Goal: Contribute content: Add original content to the website for others to see

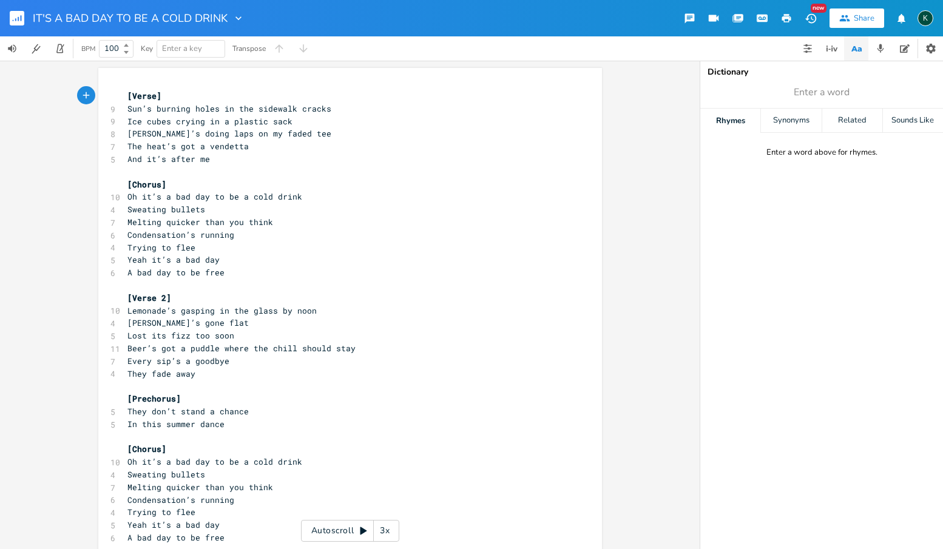
click at [19, 14] on rect "button" at bounding box center [17, 18] width 15 height 15
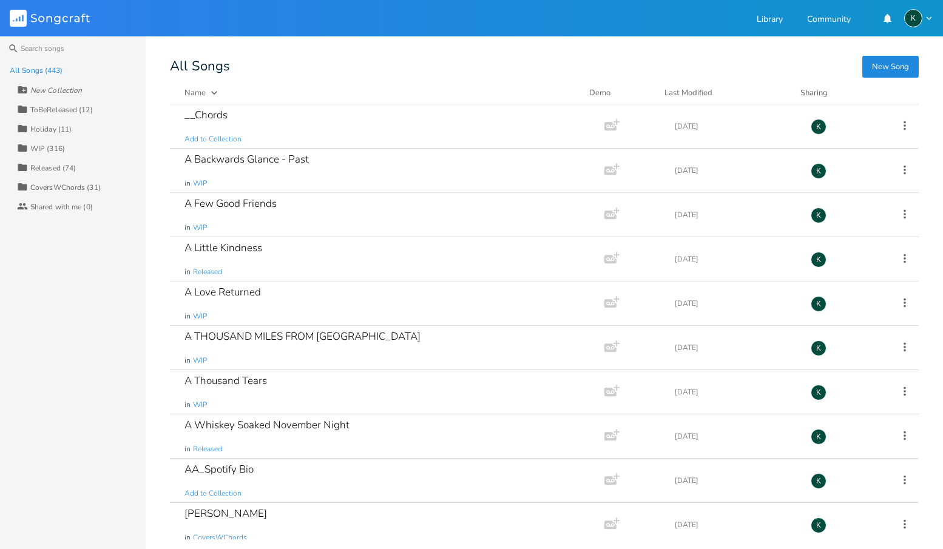
click at [881, 66] on button "New Song" at bounding box center [890, 67] width 56 height 22
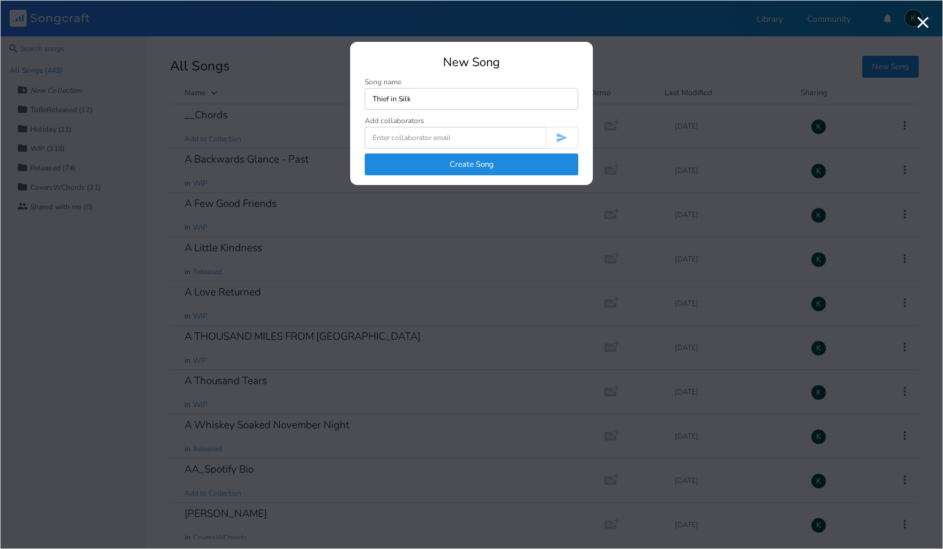
type input "Thief in Silk"
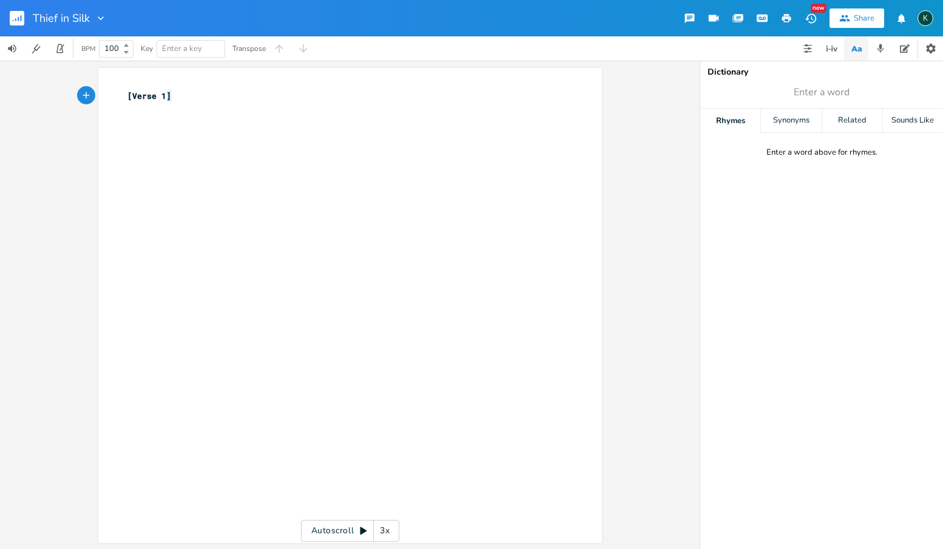
type textarea "[Verse 1]"
drag, startPoint x: 180, startPoint y: 98, endPoint x: 79, endPoint y: 92, distance: 100.3
click at [86, 92] on div "[Verse 1] x [Verse 1] ​ Autoscroll 3x" at bounding box center [350, 305] width 700 height 488
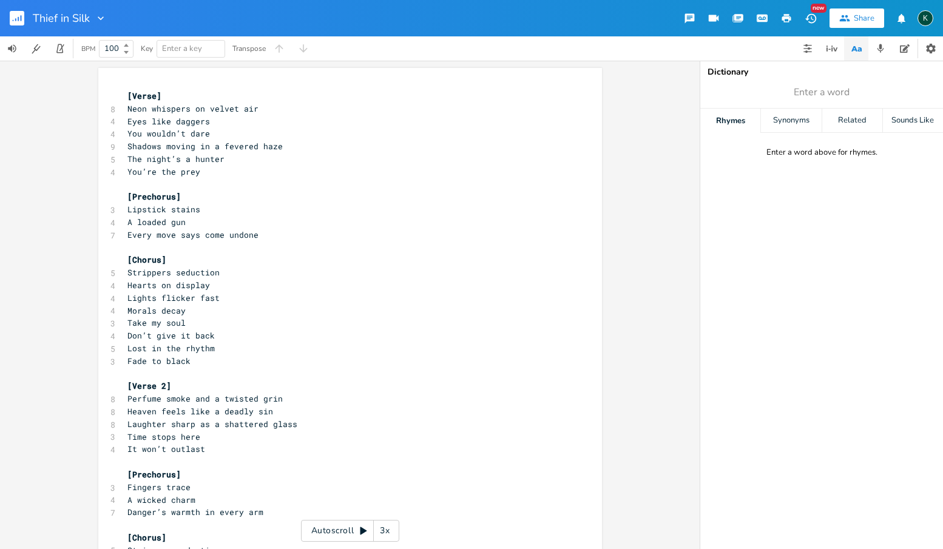
scroll to position [104, 0]
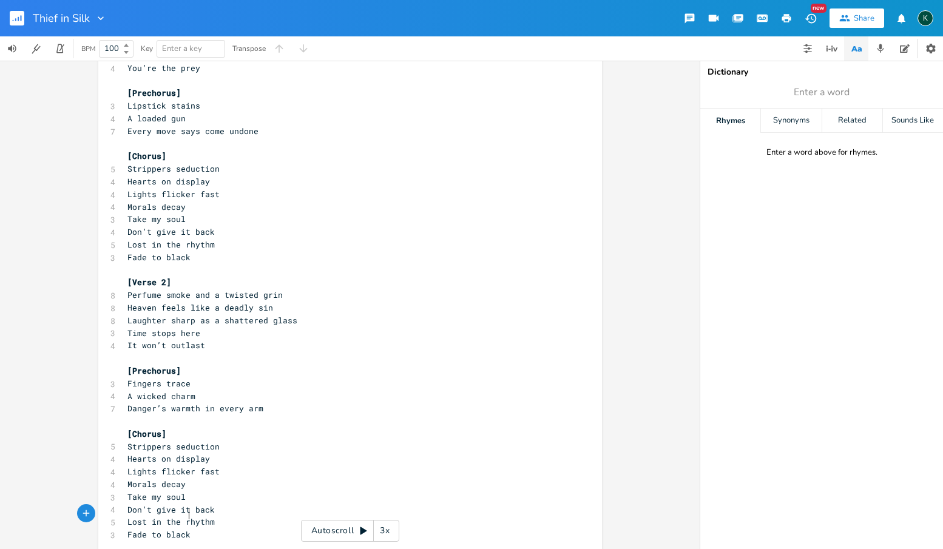
click at [257, 113] on pre "A loaded gun" at bounding box center [344, 118] width 438 height 13
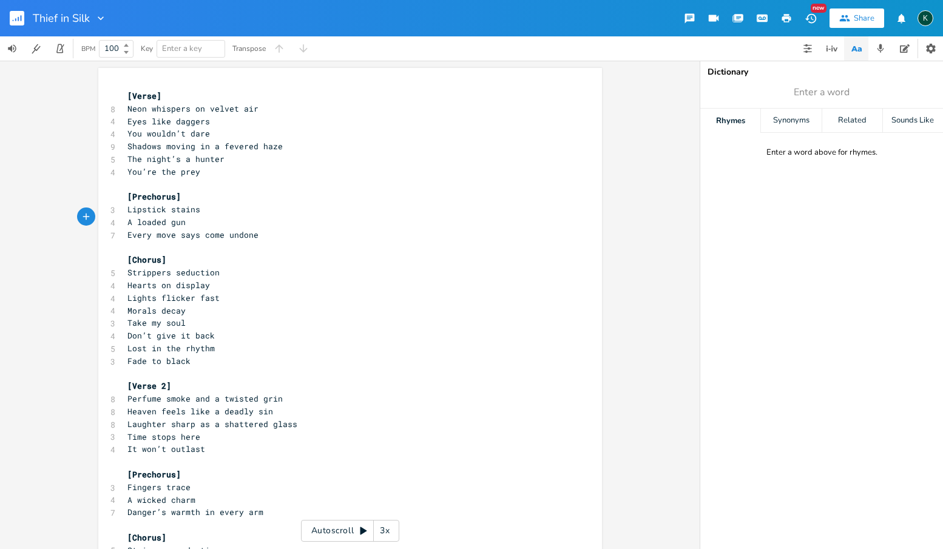
scroll to position [111, 0]
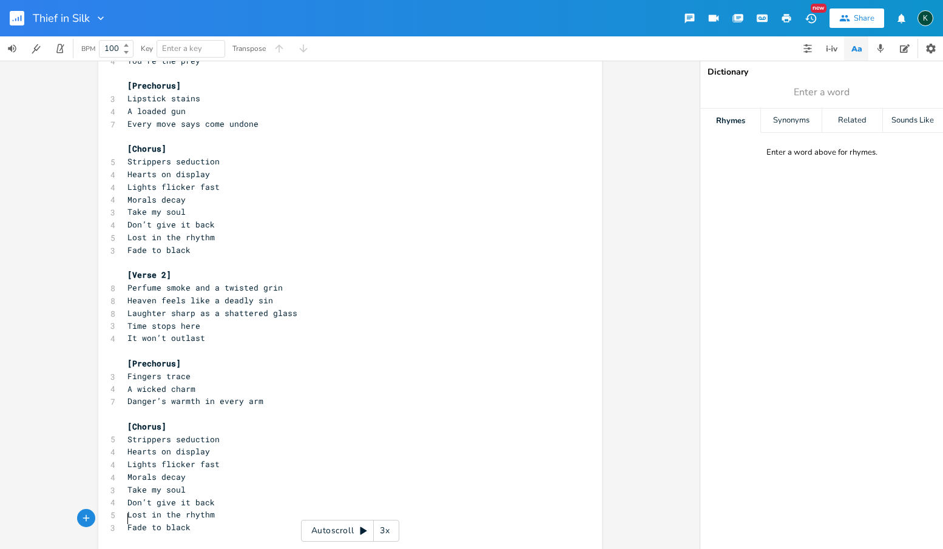
click at [199, 534] on pre "​" at bounding box center [344, 540] width 438 height 13
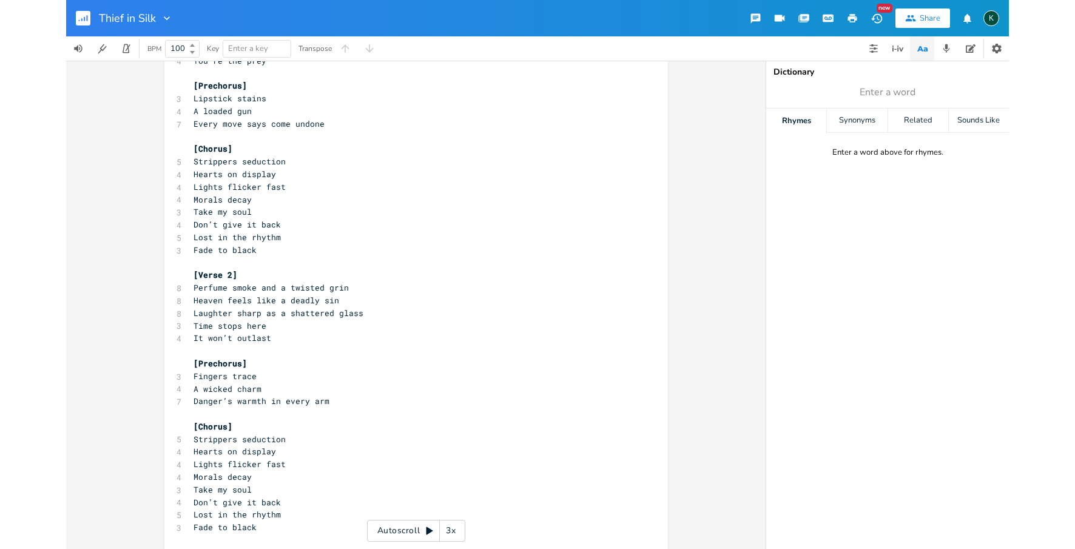
scroll to position [674, 0]
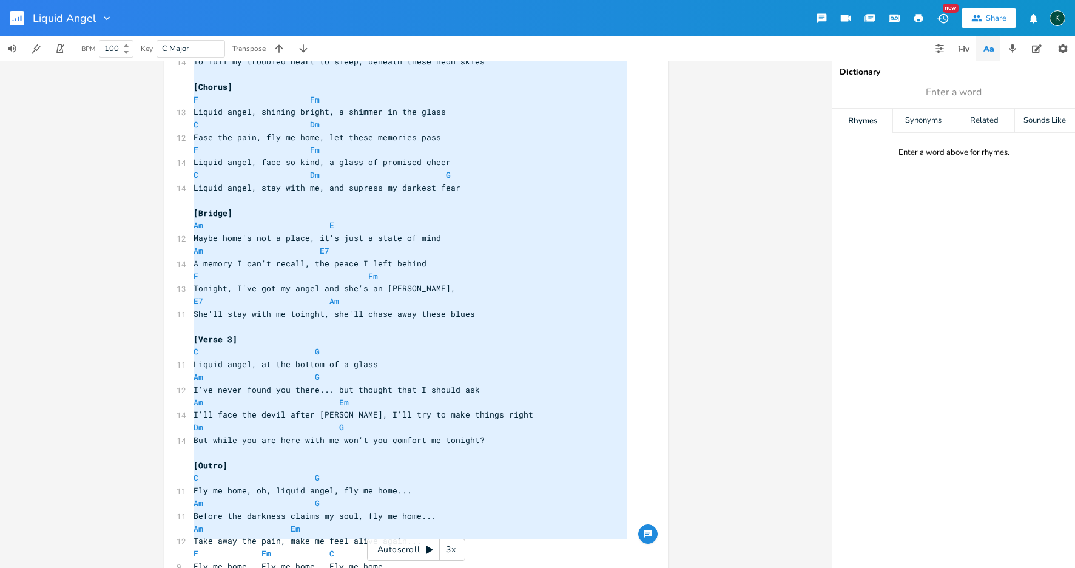
drag, startPoint x: 192, startPoint y: 313, endPoint x: 400, endPoint y: 558, distance: 321.1
click at [400, 558] on div "C E A D G B E Previous 1 of 24 Next Play G E A D G B E Previous 1 of 21 Next Pl…" at bounding box center [416, 314] width 832 height 507
type textarea "[Verse 1] C G City lights are blurring now, a kaleidoscope of pain Am G Another…"
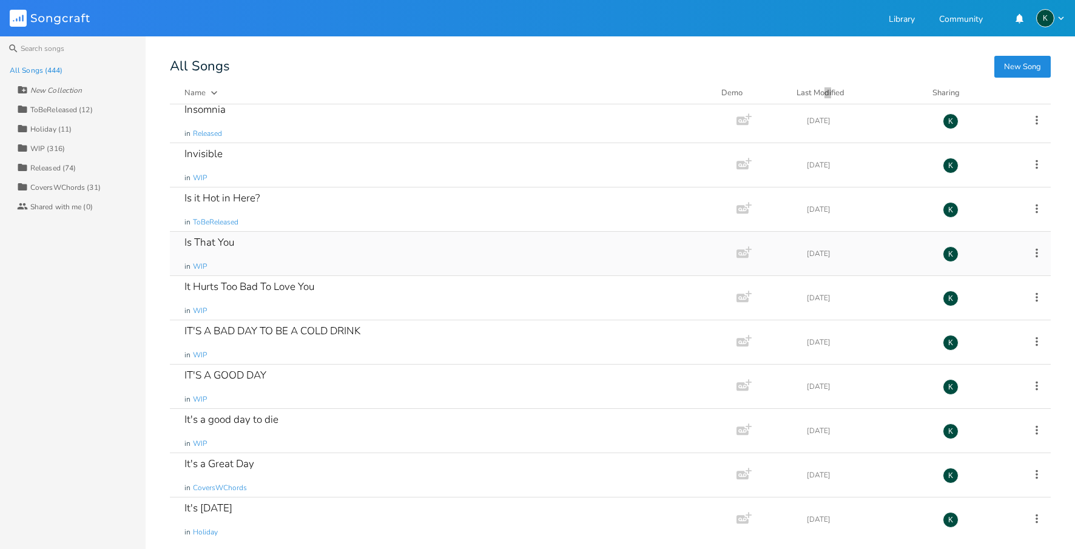
scroll to position [3647, 0]
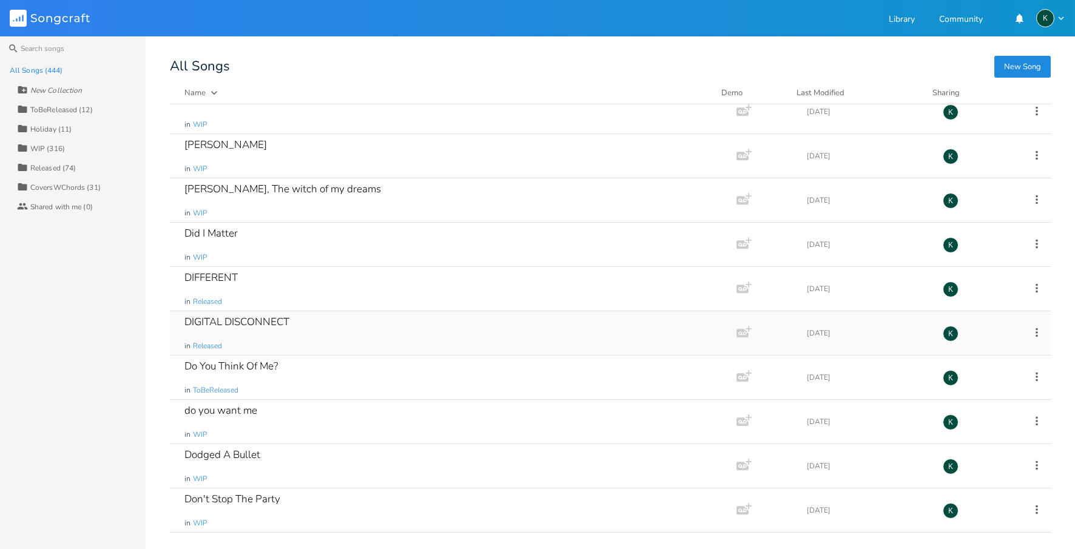
click at [214, 319] on div "DIGITAL DISCONNECT" at bounding box center [236, 322] width 105 height 10
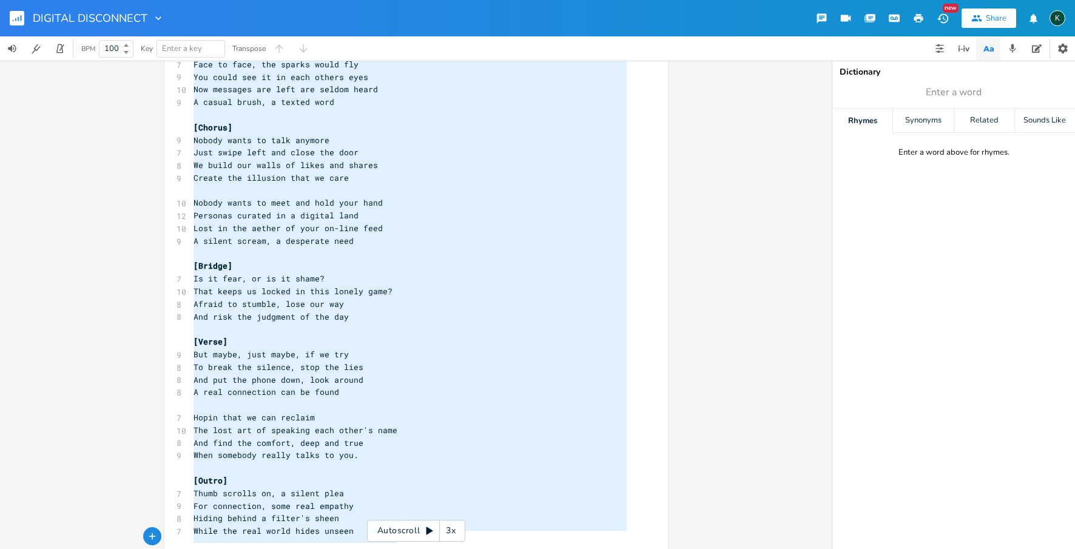
scroll to position [360, 0]
drag, startPoint x: 189, startPoint y: 97, endPoint x: 467, endPoint y: 511, distance: 498.5
click at [451, 541] on div "x ​ [Verse] 8 Cracked screen glows, a lonely light 8 In a darkened room, late a…" at bounding box center [416, 305] width 832 height 488
type textarea "[Verse] Cracked screen glows, a lonely light In a darkened room, late at night …"
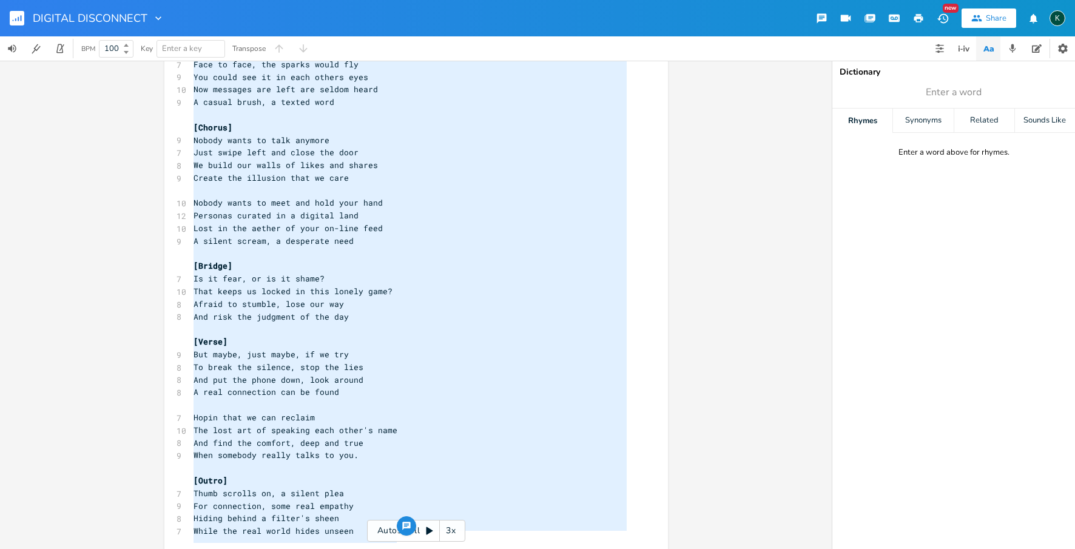
click at [374, 159] on pre "We build our walls of likes and shares" at bounding box center [410, 165] width 438 height 13
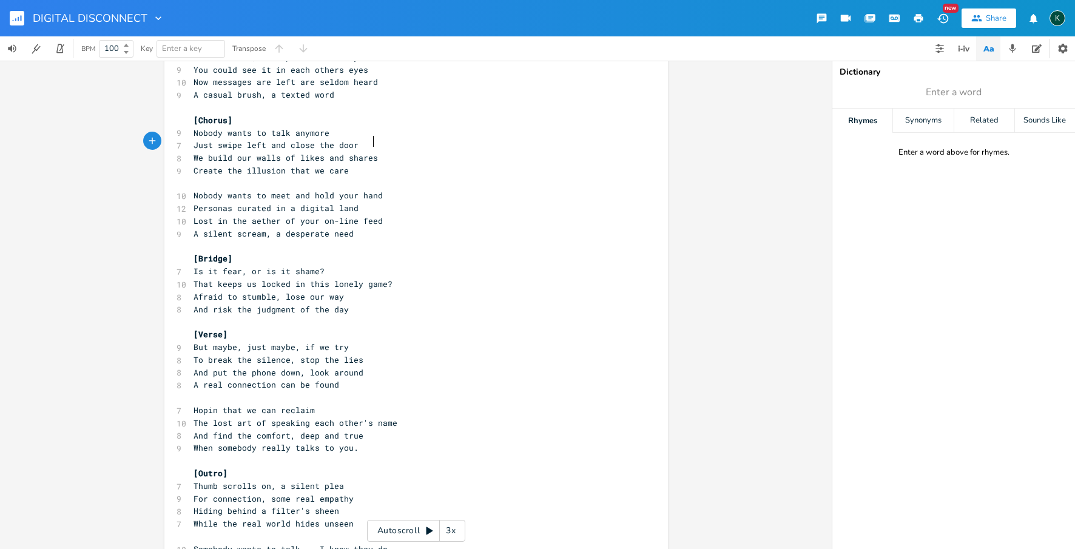
scroll to position [2, 0]
click at [22, 18] on rect "button" at bounding box center [17, 18] width 15 height 15
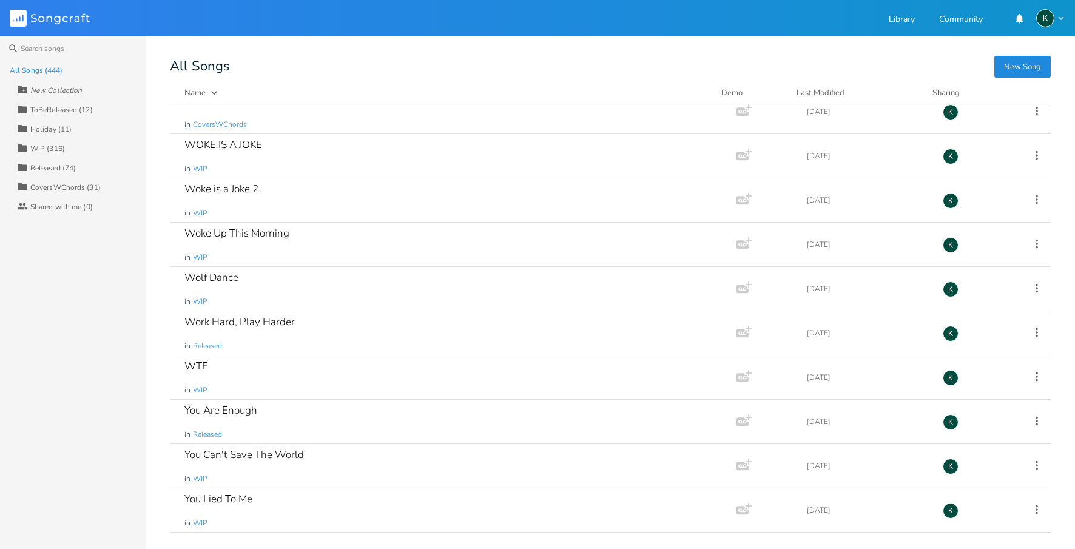
scroll to position [5286, 0]
click at [200, 323] on div "Hard" at bounding box center [195, 322] width 23 height 10
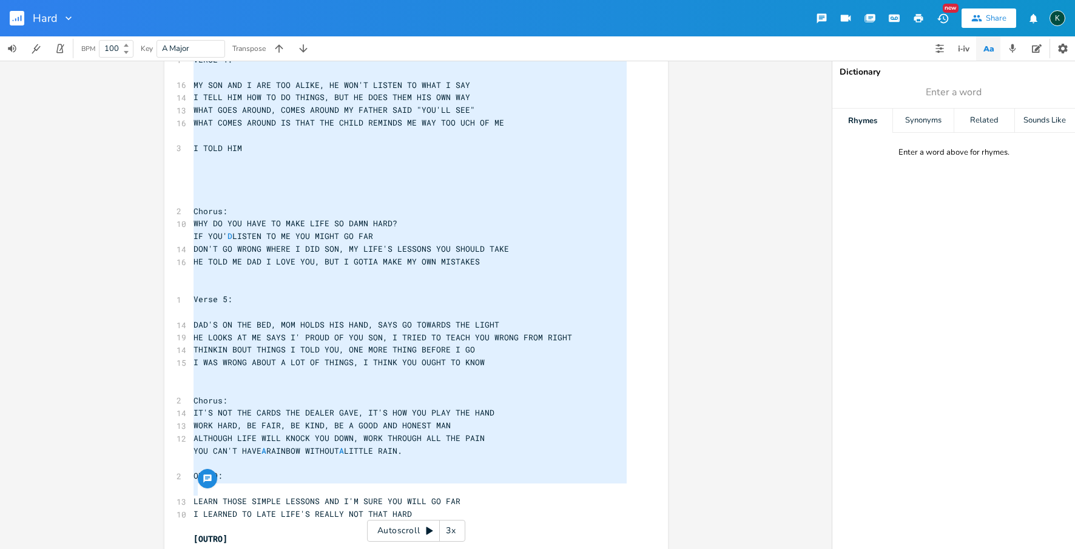
drag, startPoint x: 195, startPoint y: 229, endPoint x: 485, endPoint y: 490, distance: 390.6
click at [485, 490] on div "2 Intro: 17 AS A LITTLE BOY MY DADDY TOLD ME THERE ARE 2 WAYS TO GET THINGS DON…" at bounding box center [410, 66] width 438 height 1010
type textarea "LO I DOLORS AME CO ADIPI ELIT SE DOEIU TEM 6 INCI UT LAB ETDOLO MAGN AL ENI ADM…"
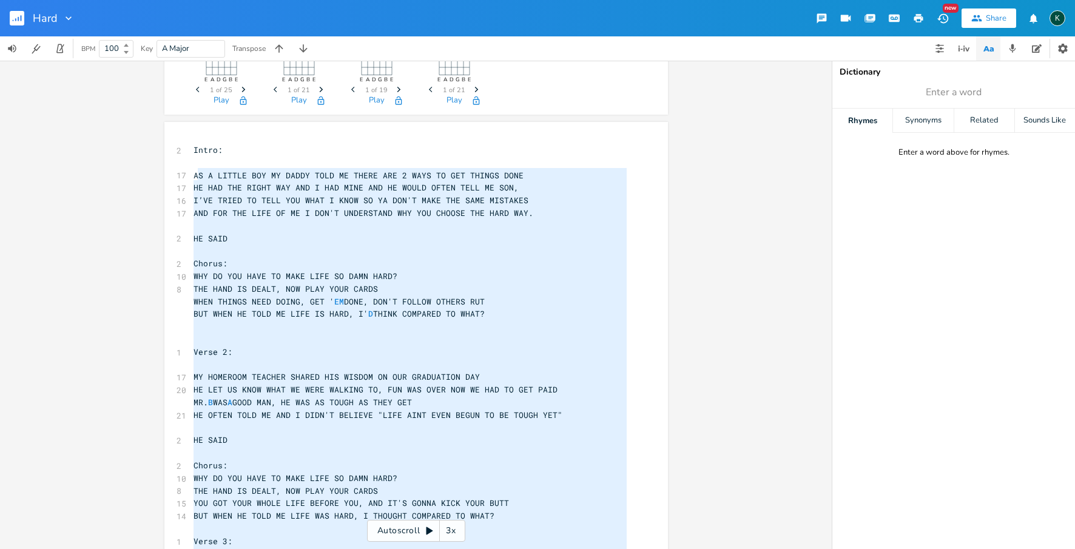
scroll to position [0, 0]
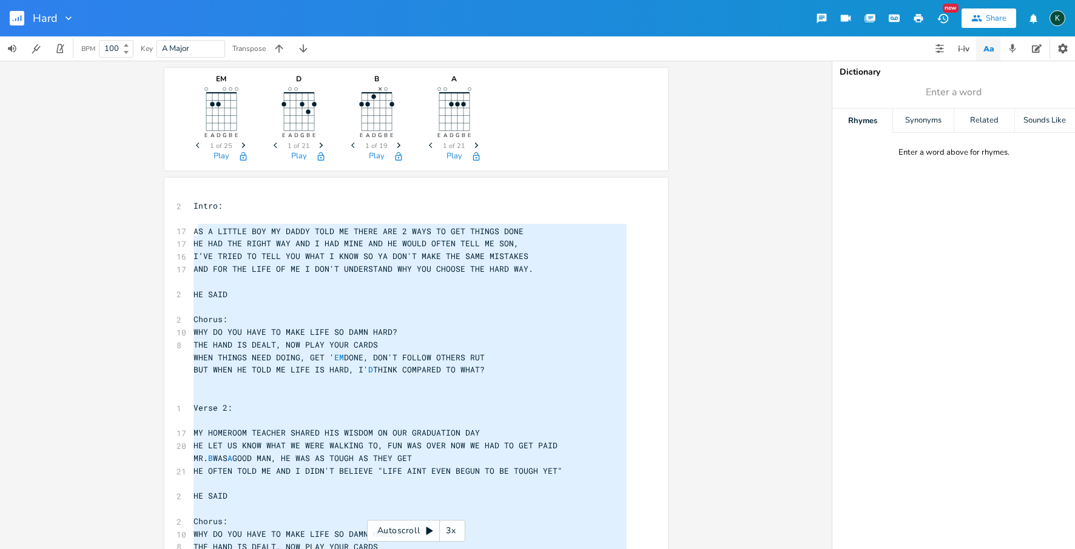
click at [15, 16] on rect "button" at bounding box center [17, 18] width 15 height 15
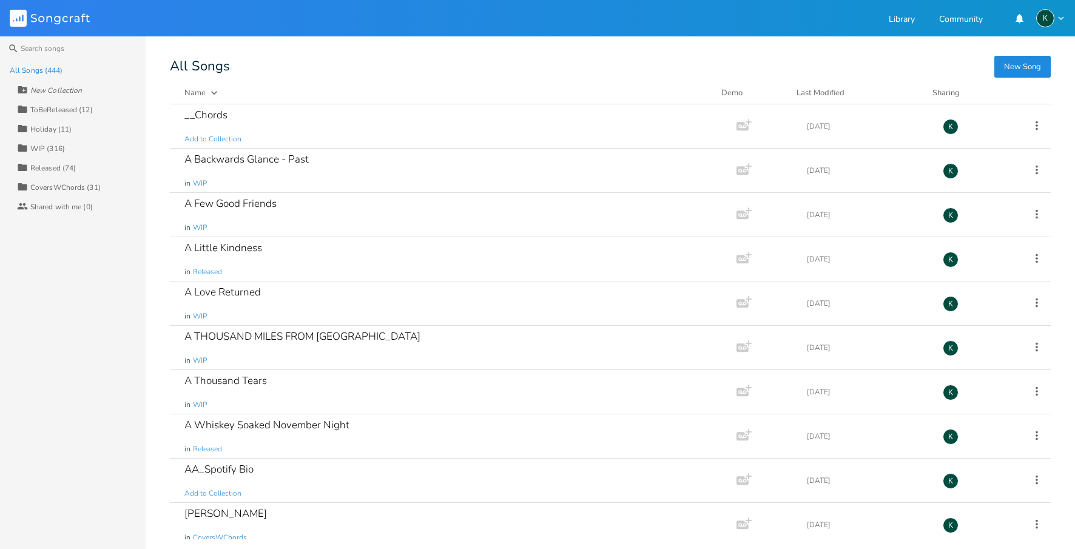
scroll to position [12019, 0]
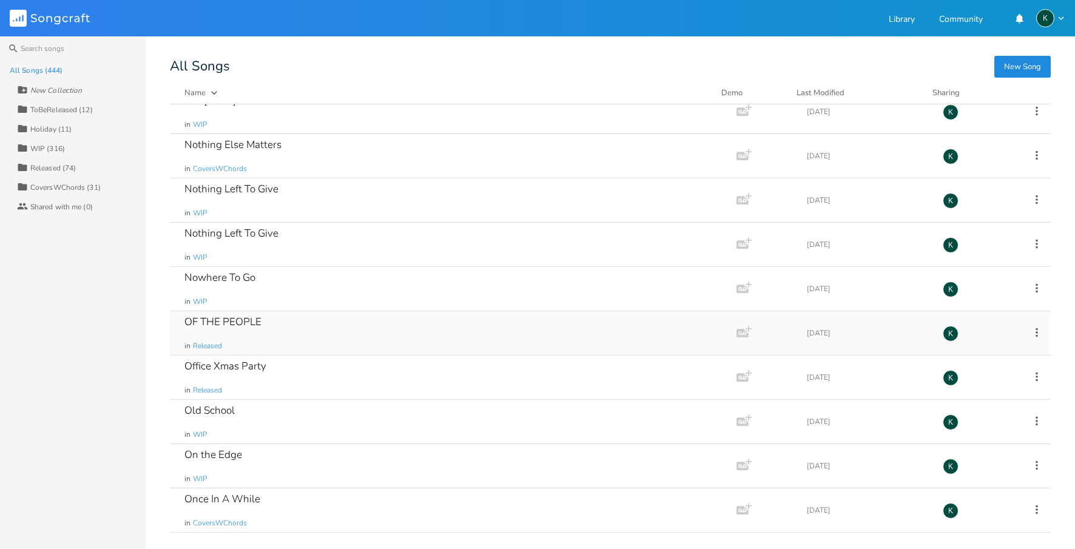
click at [208, 320] on div "OF THE PEOPLE" at bounding box center [222, 322] width 77 height 10
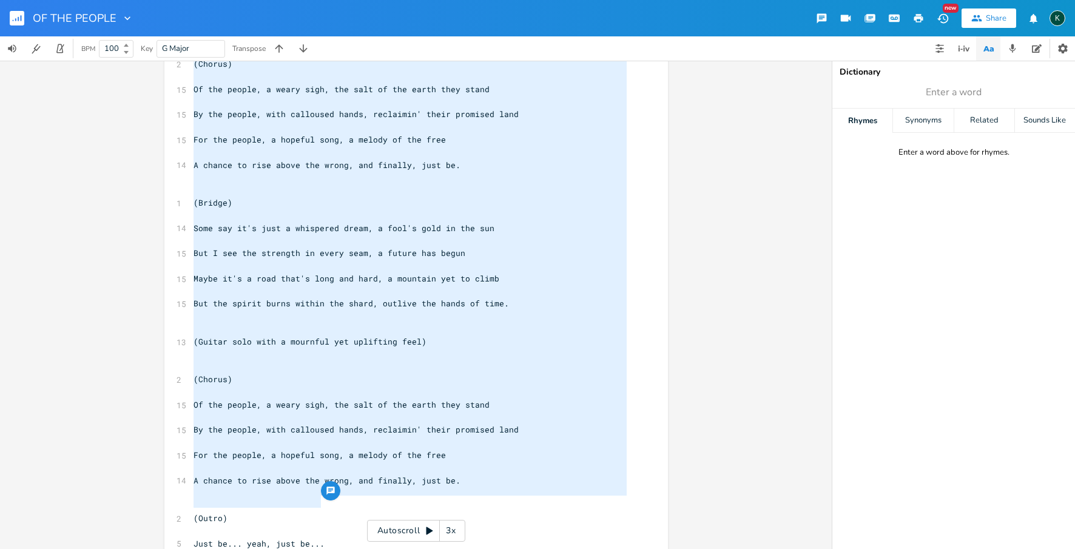
drag, startPoint x: 189, startPoint y: 411, endPoint x: 320, endPoint y: 473, distance: 144.4
click at [326, 503] on div "key D 4/4 ​ 2 #Intro NC... D . D .. A.. G D .. A.. D ​ 1 #Verse D .. A.. G .. A…" at bounding box center [410, 13] width 438 height 1123
type textarea "Dust bowl days and weary nights, heard the wind a-howlin' low Saw the faces etc…"
click at [14, 18] on rect "button" at bounding box center [17, 18] width 15 height 15
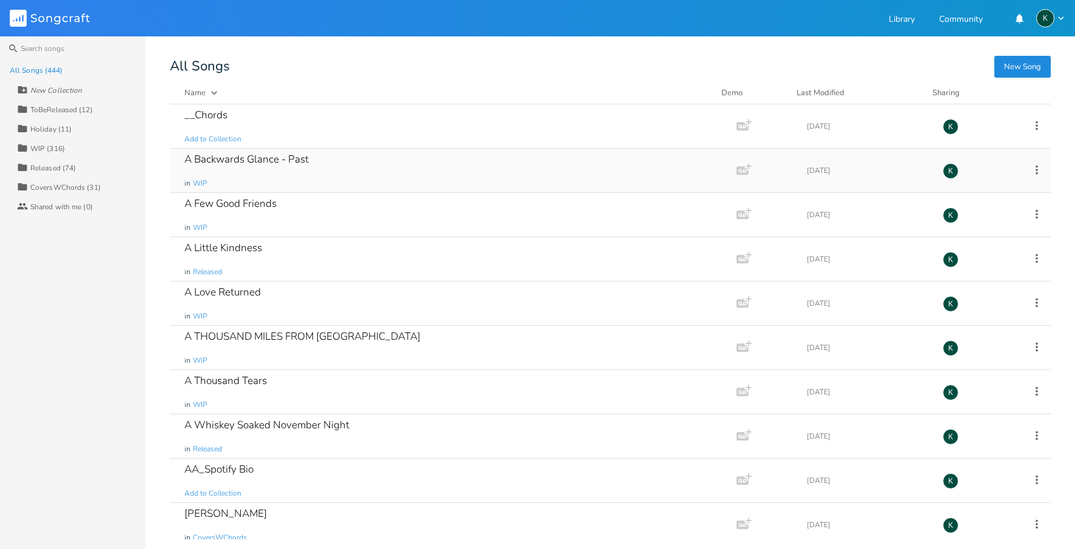
scroll to position [11576, 0]
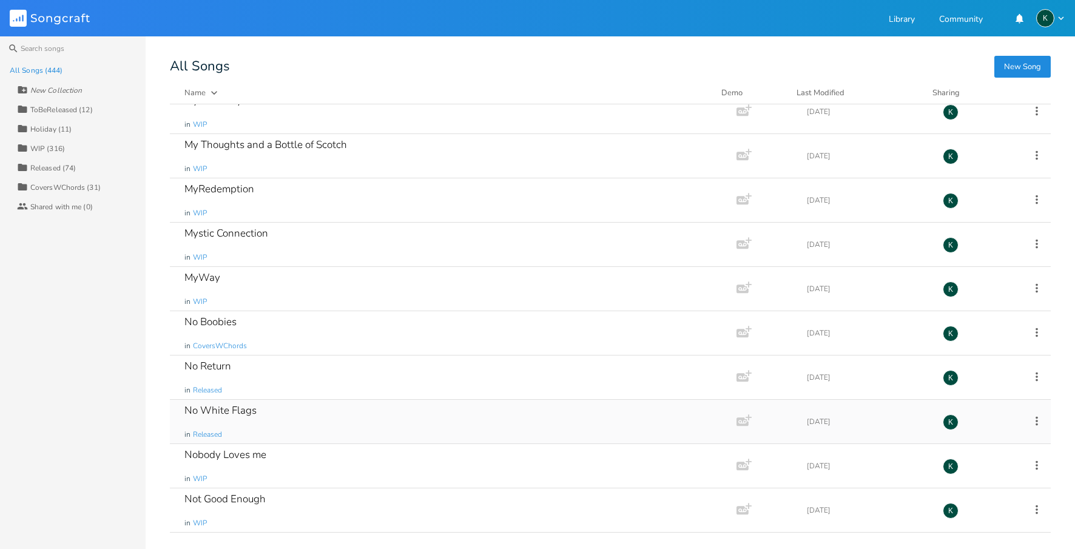
click at [246, 405] on div "No White Flags" at bounding box center [220, 410] width 72 height 10
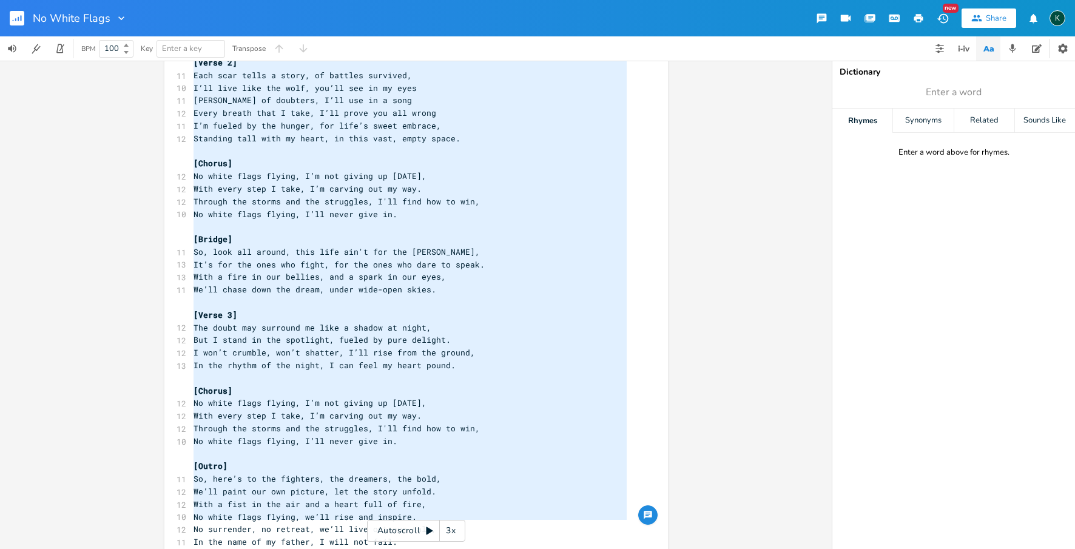
drag, startPoint x: 189, startPoint y: 96, endPoint x: 295, endPoint y: 549, distance: 465.4
click at [295, 549] on html "No White Flags New Share K BPM 100 Key Enter a key Transpose x [Intro] 12 When …" at bounding box center [537, 274] width 1075 height 549
type textarea "[Lorem] Ipsu dol sit ametc adip, eli sed doei tempor in utlab, E dolo mag aliq …"
click at [13, 13] on rect "button" at bounding box center [17, 18] width 15 height 15
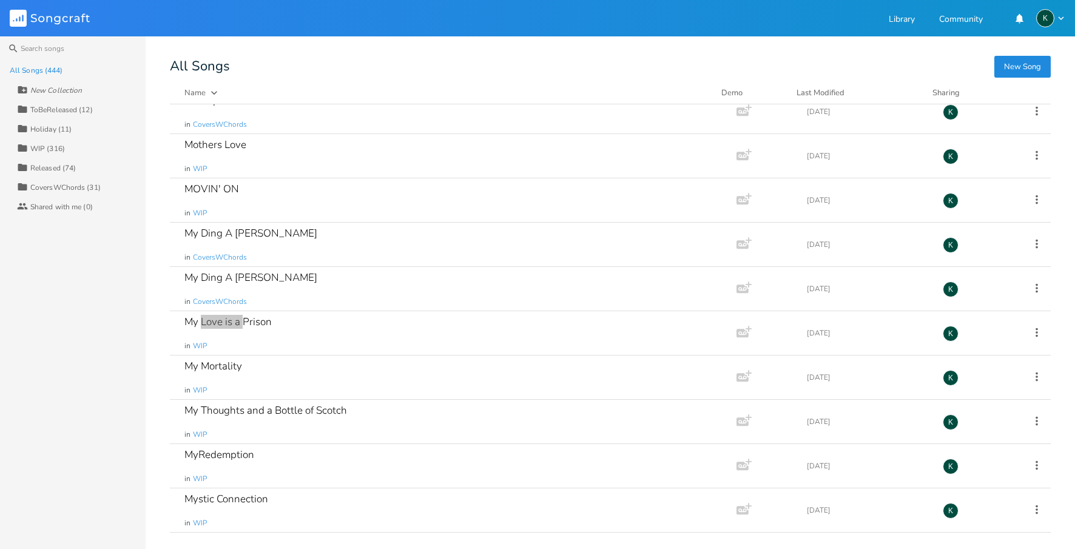
scroll to position [19233, 0]
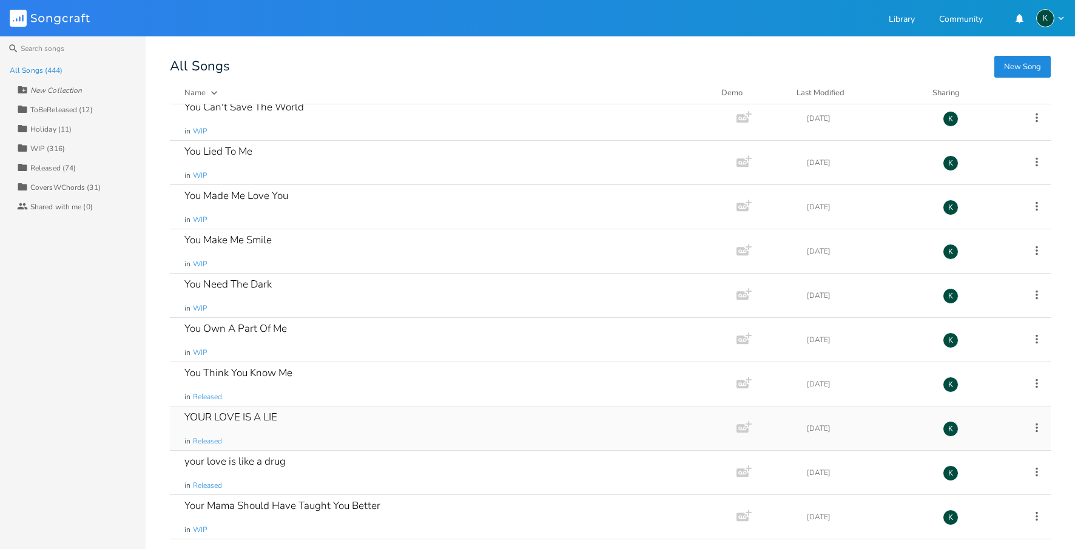
click at [192, 417] on div "YOUR LOVE IS A LIE" at bounding box center [230, 417] width 93 height 10
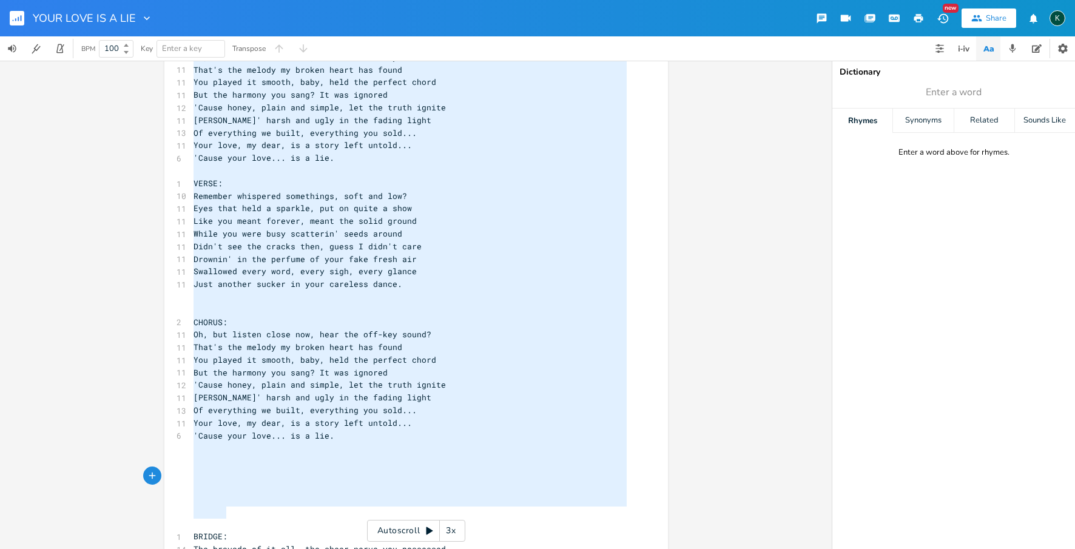
scroll to position [469, 0]
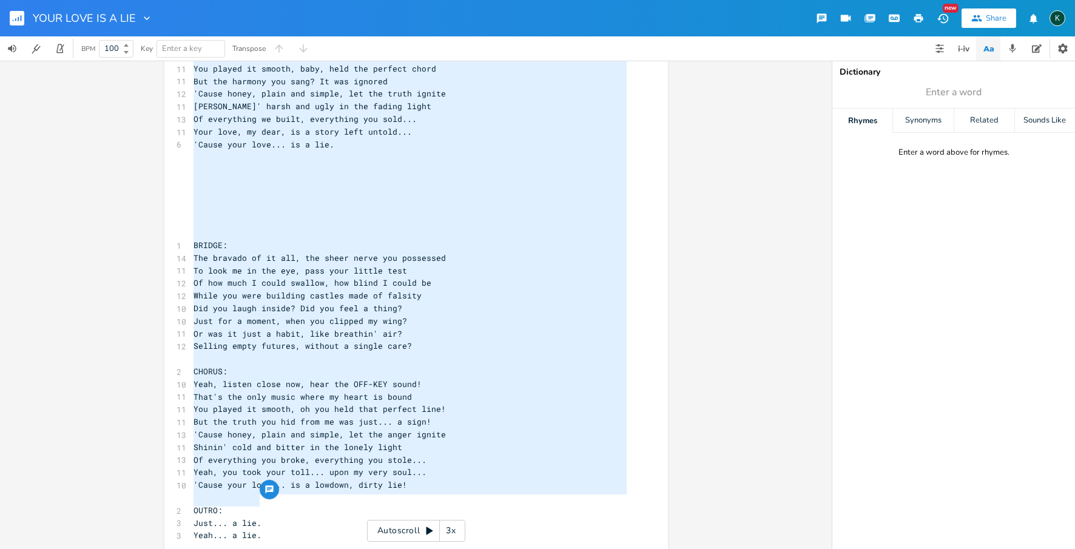
drag, startPoint x: 189, startPoint y: 94, endPoint x: 275, endPoint y: 501, distance: 416.2
click at [275, 501] on div "1 VERSE: 9 Streetlight paintin' shadows on the wall 10 Another midnight blue, h…" at bounding box center [410, 100] width 438 height 959
type textarea "VERSE: Streetlight paintin' shadows on the wall Another midnight blue, heard th…"
click at [24, 16] on button "button" at bounding box center [22, 18] width 24 height 29
